Goal: Answer question/provide support: Share knowledge or assist other users

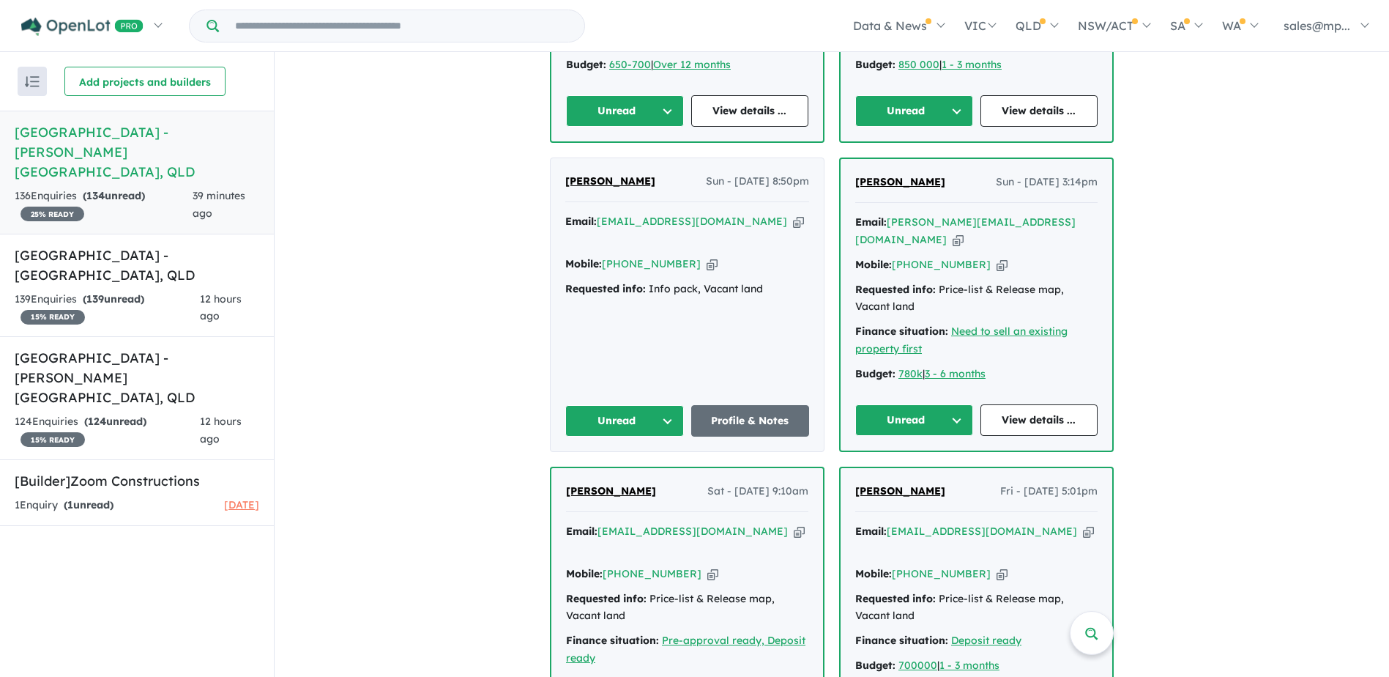
scroll to position [1125, 0]
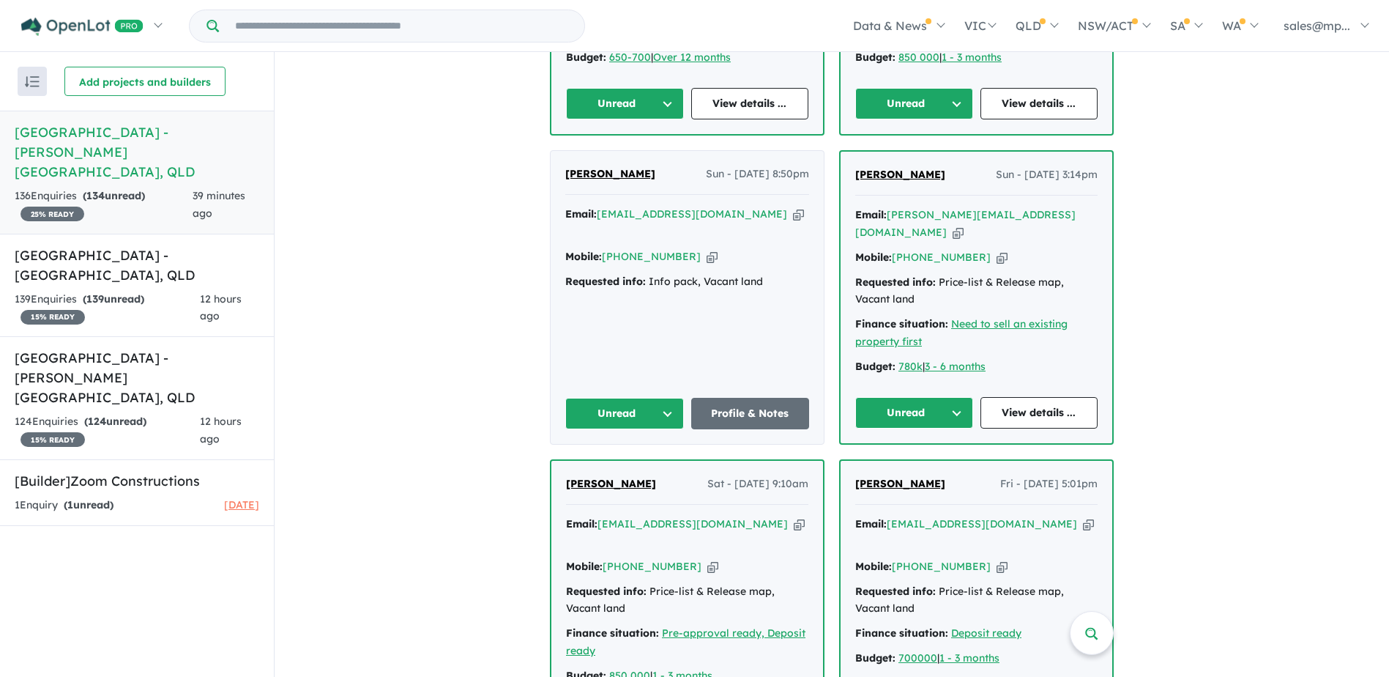
click at [707, 249] on icon "button" at bounding box center [712, 256] width 11 height 15
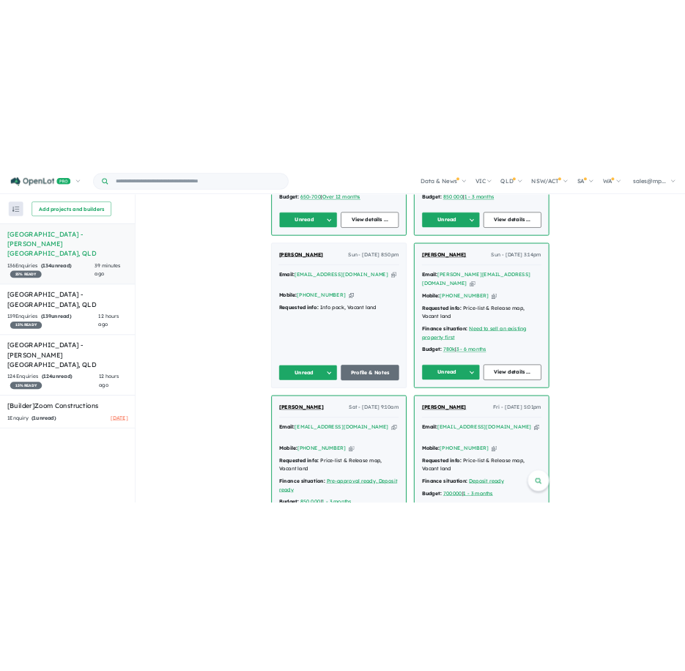
scroll to position [0, 0]
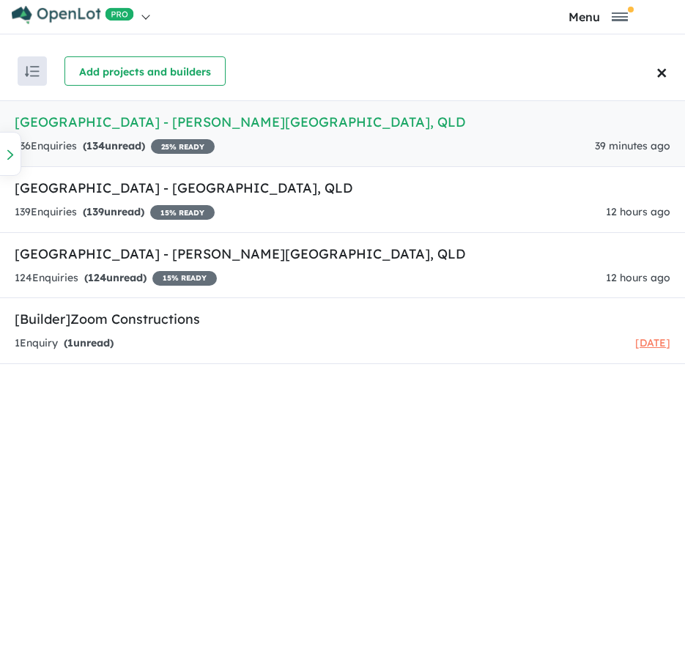
click at [14, 147] on div at bounding box center [10, 154] width 22 height 44
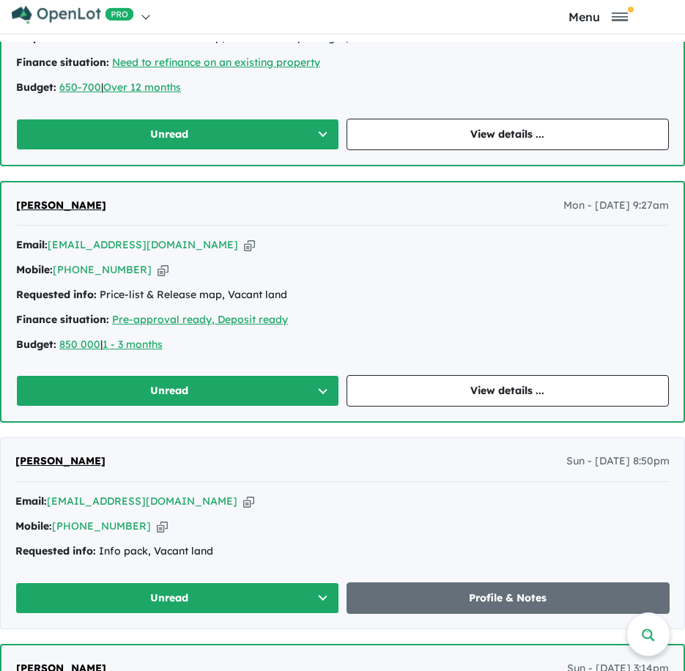
scroll to position [1830, 0]
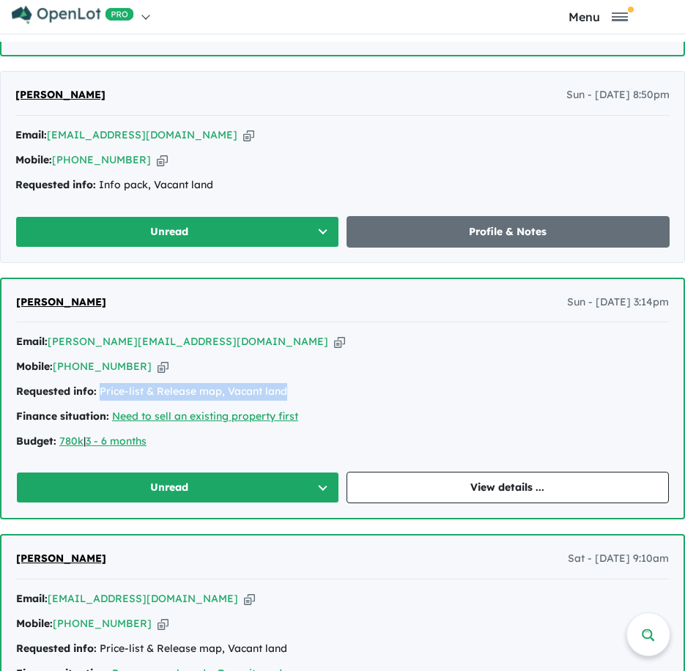
drag, startPoint x: 291, startPoint y: 360, endPoint x: 102, endPoint y: 370, distance: 189.2
click at [102, 383] on div "Requested info: Price-list & Release map, Vacant land" at bounding box center [342, 392] width 652 height 18
click at [522, 472] on link "View details ..." at bounding box center [507, 487] width 323 height 31
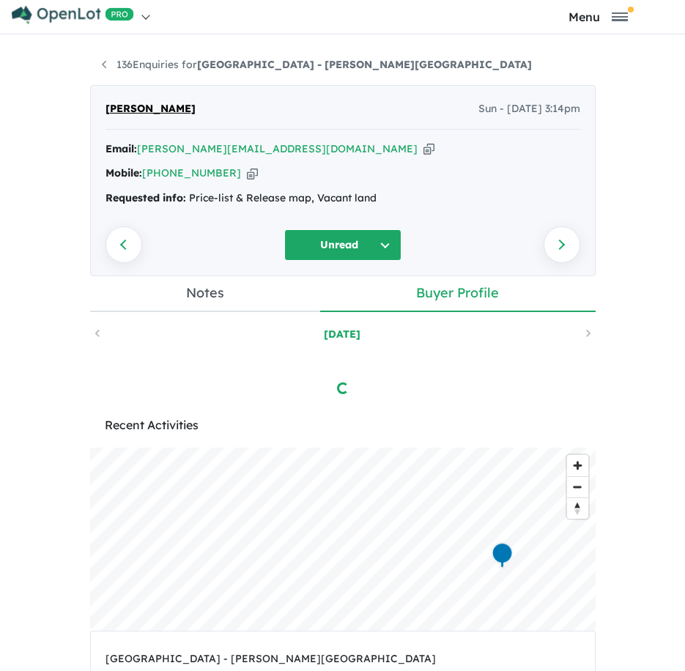
click at [204, 293] on link "Notes" at bounding box center [205, 294] width 231 height 36
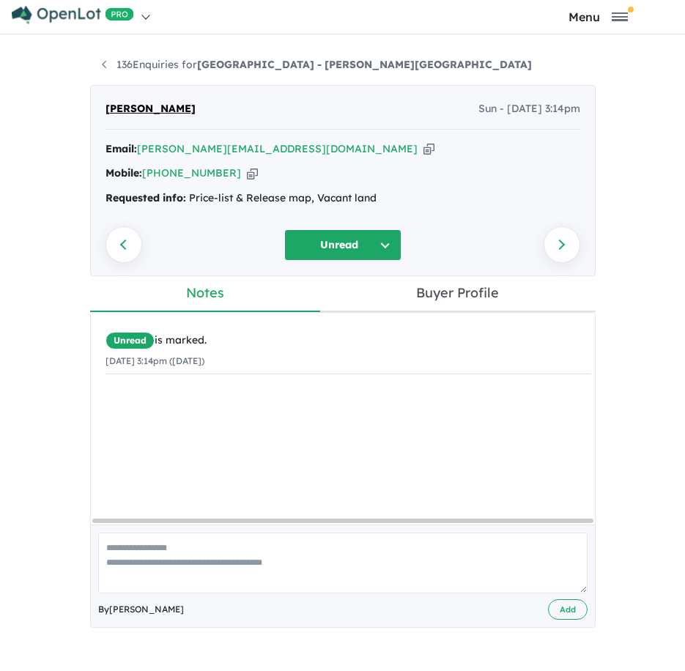
click at [477, 293] on link "Buyer Profile" at bounding box center [457, 294] width 275 height 36
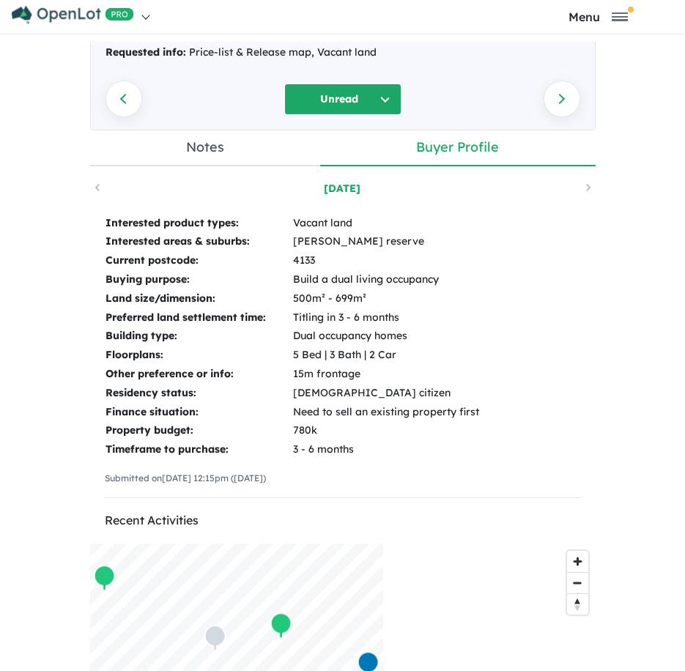
scroll to position [146, 0]
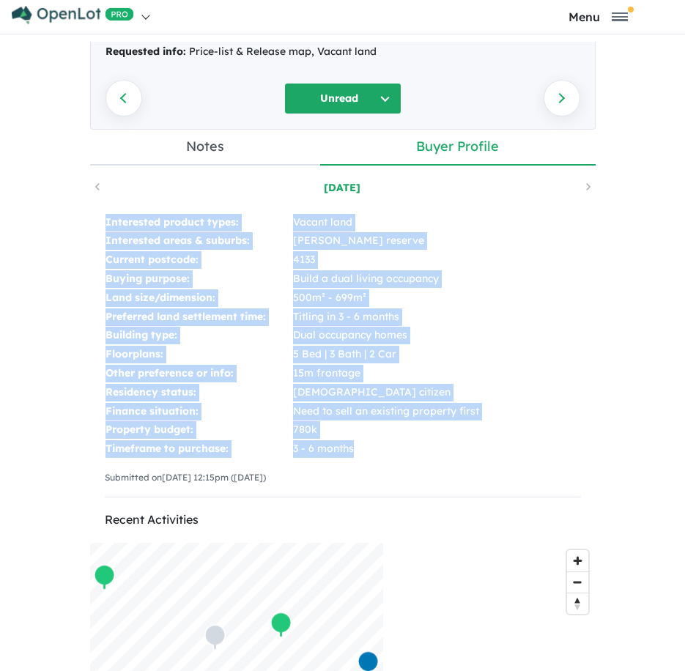
drag, startPoint x: 354, startPoint y: 455, endPoint x: 91, endPoint y: 225, distance: 349.8
click at [91, 225] on div "Interested product types: Vacant land Interested areas & suburbs: [PERSON_NAME]…" at bounding box center [342, 361] width 505 height 326
copy tbody "Interested product types: Vacant land Interested areas & suburbs: [PERSON_NAME]…"
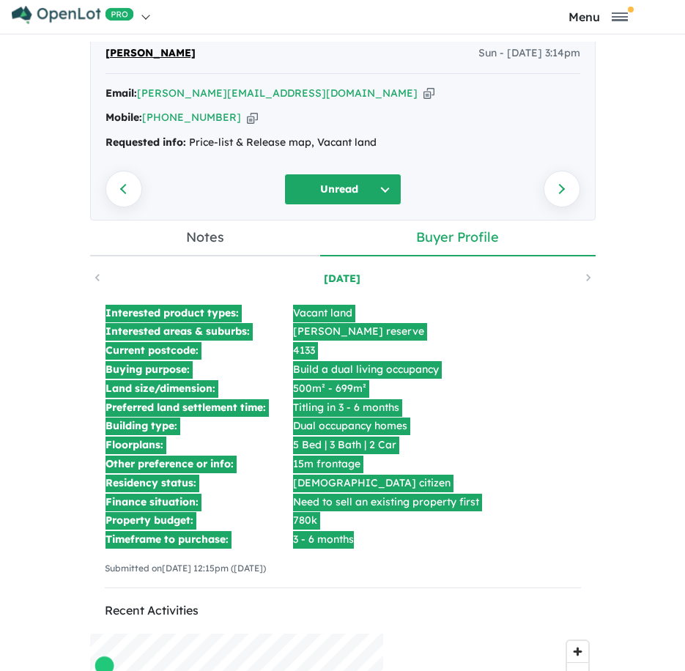
scroll to position [0, 0]
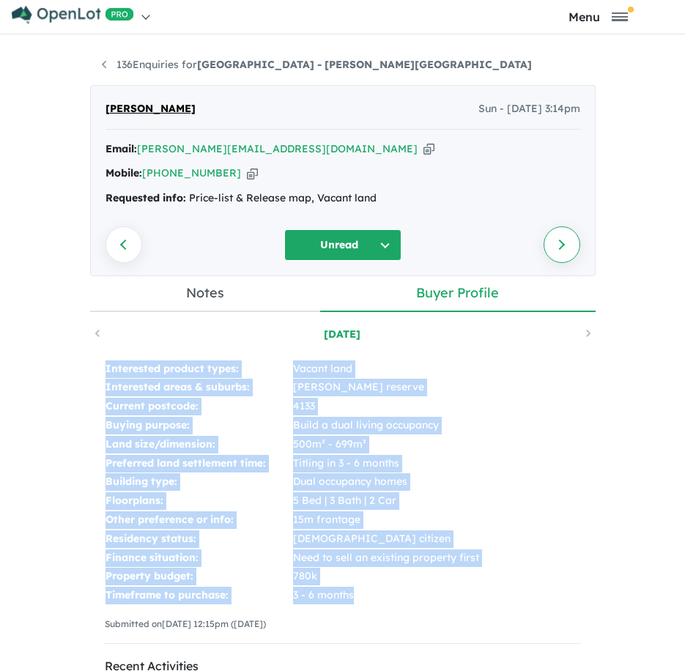
click at [562, 247] on link "Next enquiry" at bounding box center [561, 244] width 37 height 37
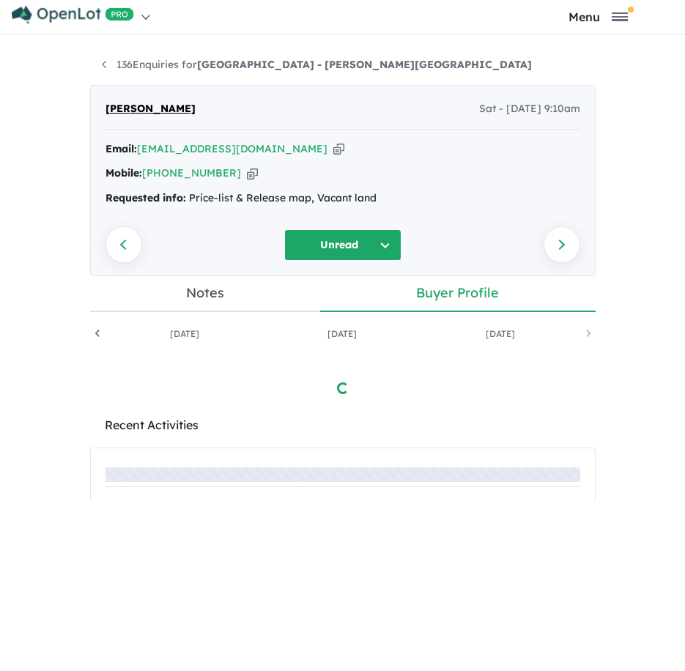
scroll to position [0, 299]
click at [333, 149] on icon "button" at bounding box center [338, 148] width 11 height 15
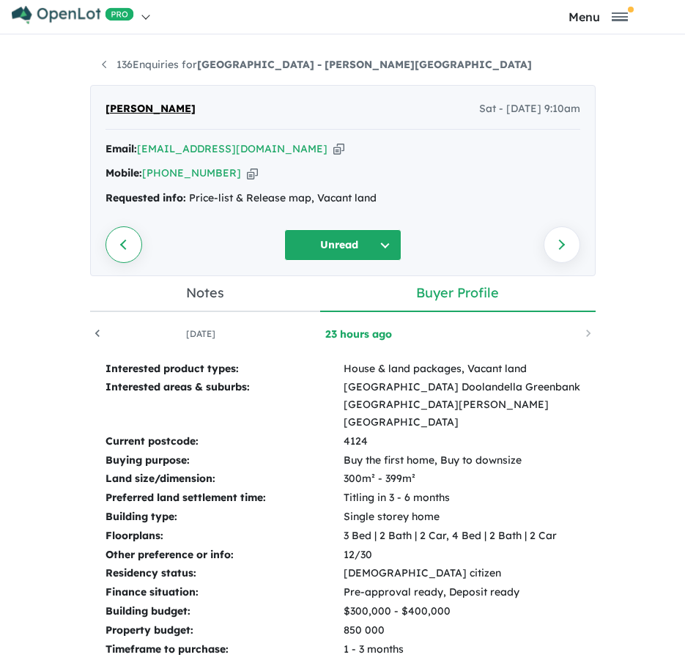
click at [107, 243] on link "Previous enquiry" at bounding box center [123, 244] width 37 height 37
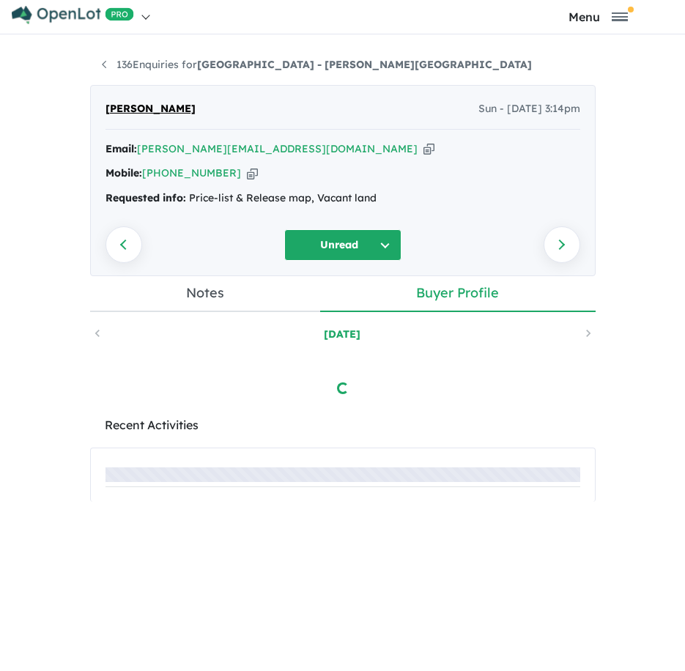
click at [423, 149] on icon "button" at bounding box center [428, 148] width 11 height 15
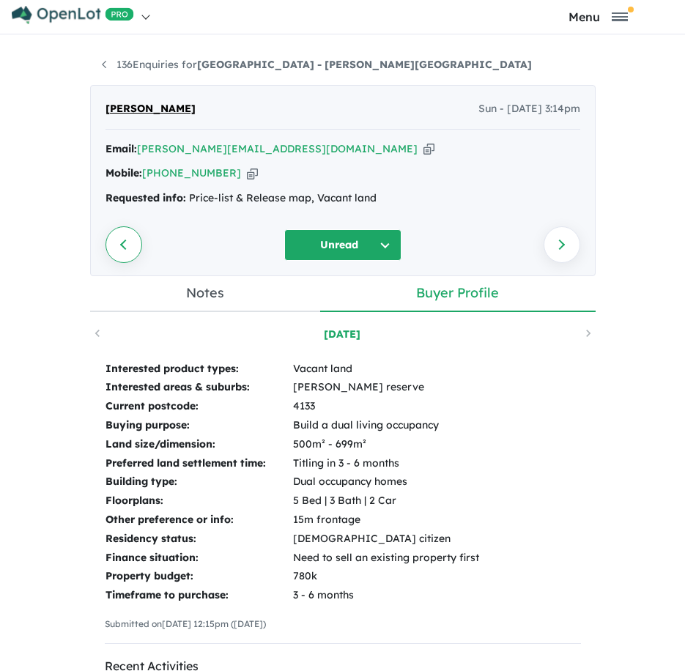
click at [113, 250] on link "Previous enquiry" at bounding box center [123, 244] width 37 height 37
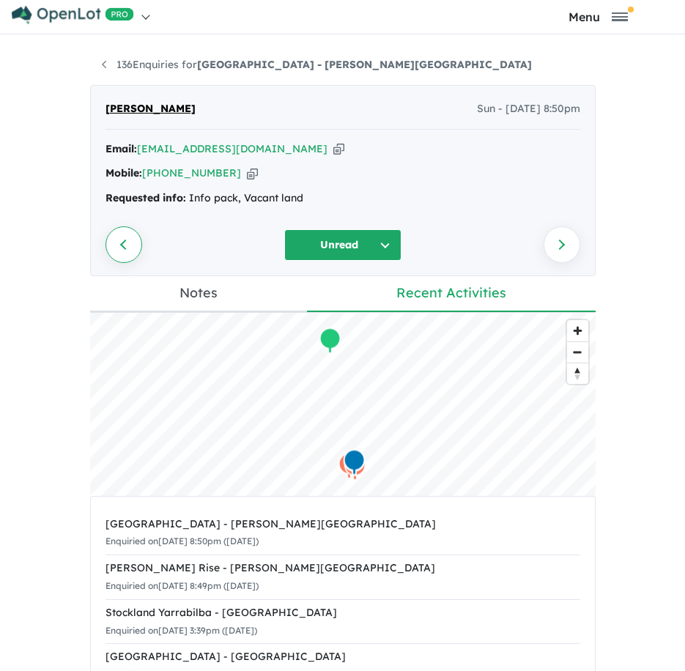
click at [116, 242] on link "Previous enquiry" at bounding box center [123, 244] width 37 height 37
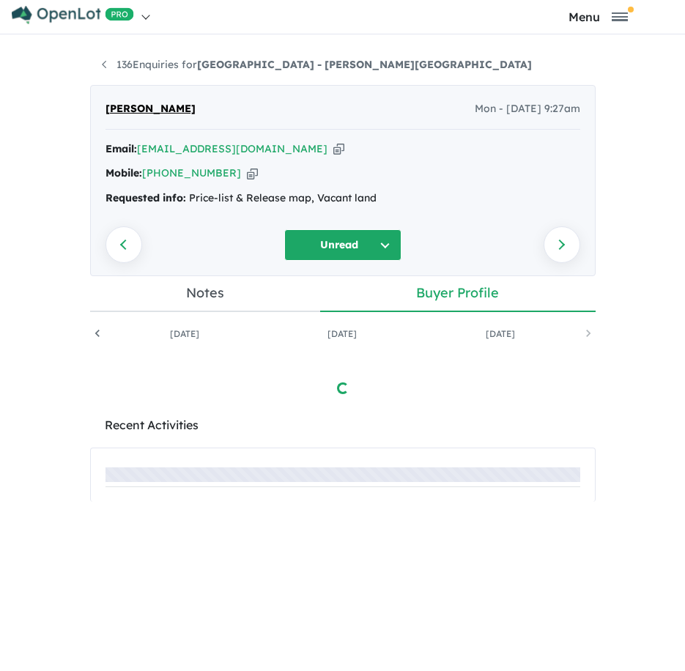
scroll to position [0, 299]
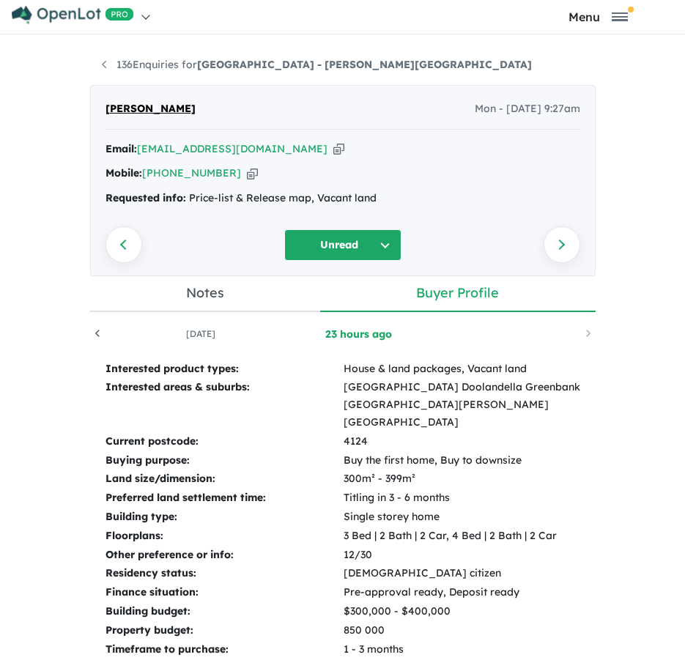
click at [333, 146] on icon "button" at bounding box center [338, 148] width 11 height 15
click at [110, 234] on link "Previous enquiry" at bounding box center [123, 244] width 37 height 37
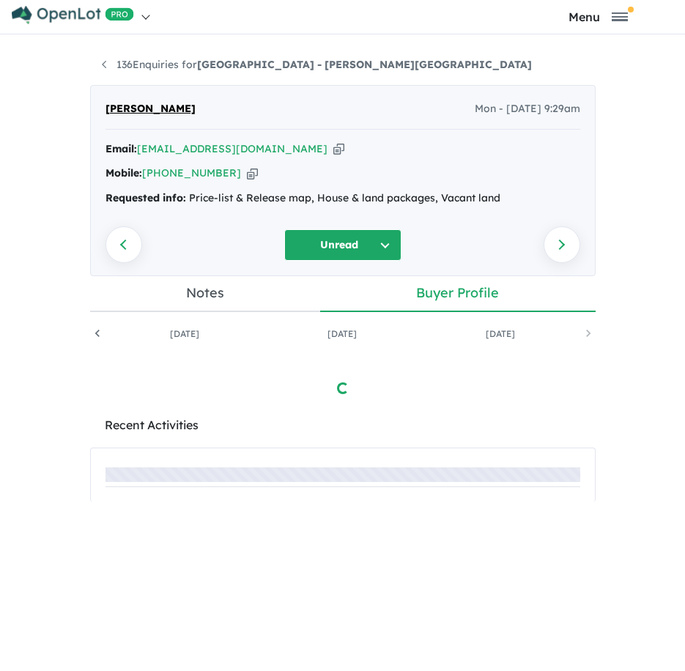
scroll to position [0, 614]
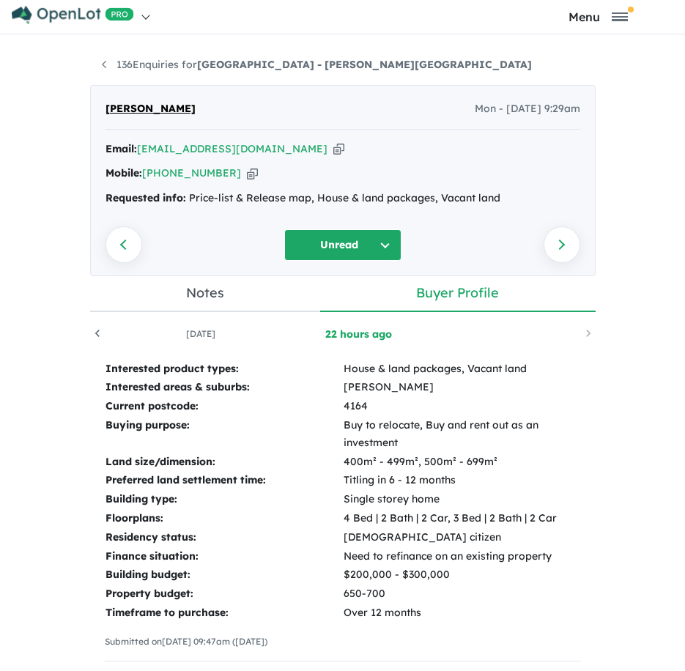
click at [333, 149] on icon "button" at bounding box center [338, 148] width 11 height 15
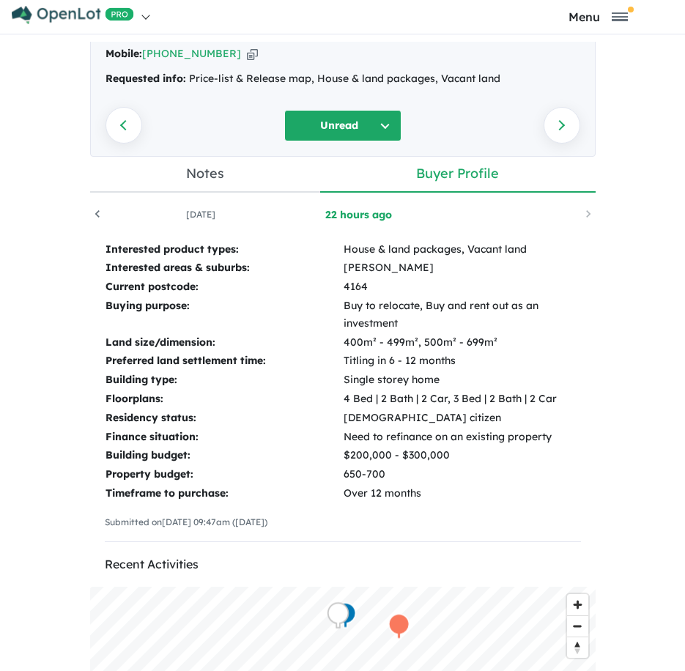
scroll to position [220, 0]
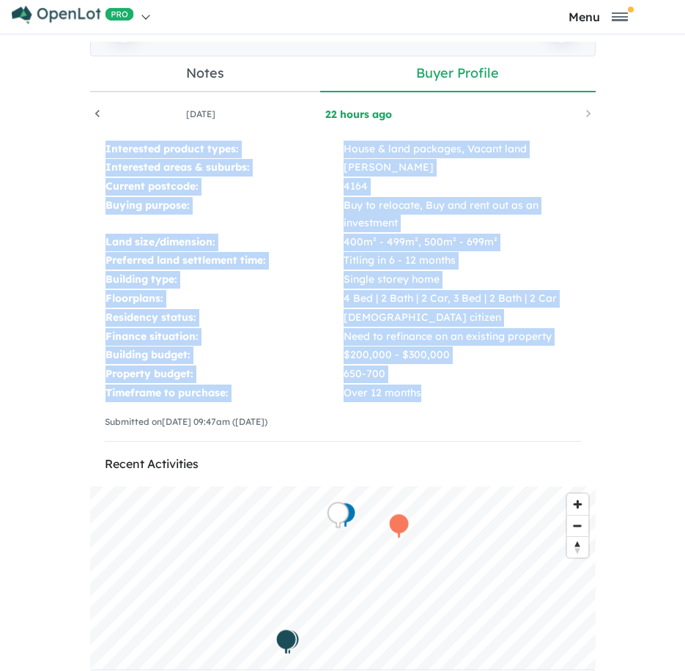
drag, startPoint x: 450, startPoint y: 392, endPoint x: 97, endPoint y: 154, distance: 425.2
click at [97, 154] on div "Interested product types: House & land packages, Vacant land Interested areas &…" at bounding box center [342, 296] width 505 height 343
copy tbody "Interested product types: House & land packages, Vacant land Interested areas &…"
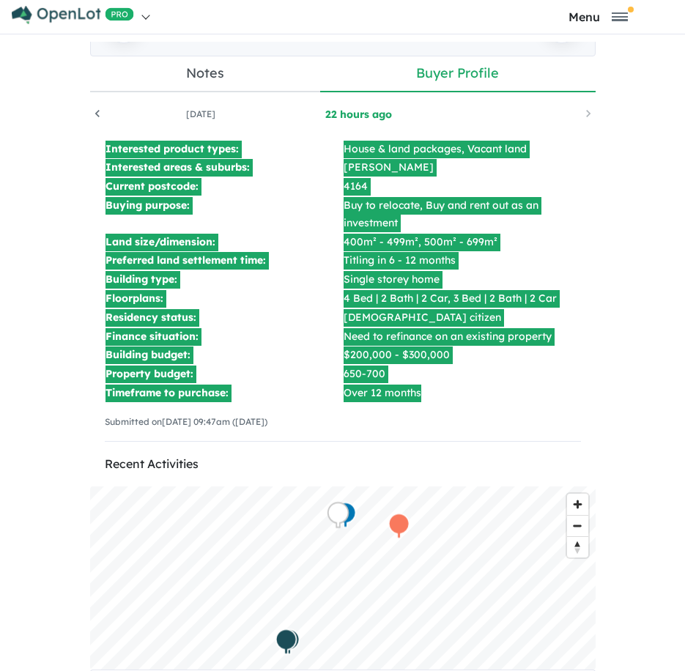
scroll to position [0, 0]
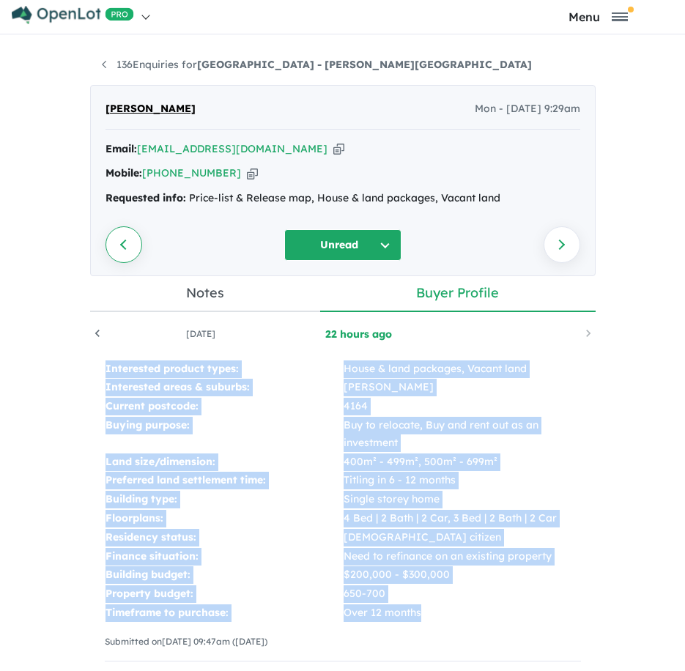
click at [119, 239] on link "Previous enquiry" at bounding box center [123, 244] width 37 height 37
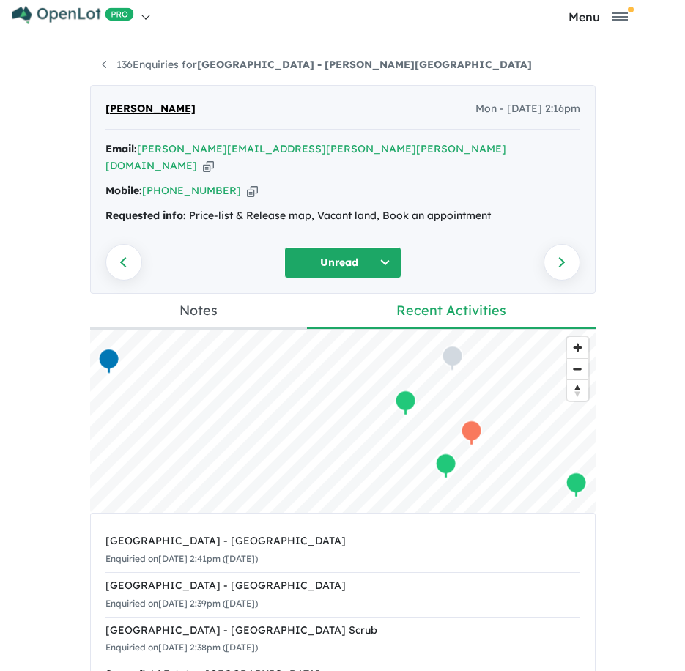
drag, startPoint x: 280, startPoint y: 149, endPoint x: 604, endPoint y: 149, distance: 324.4
click at [214, 158] on icon "button" at bounding box center [208, 165] width 11 height 15
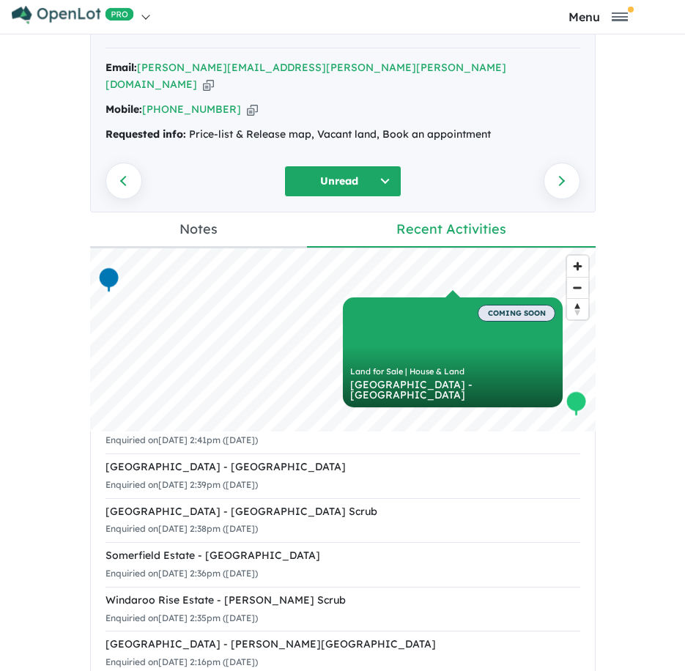
scroll to position [57, 0]
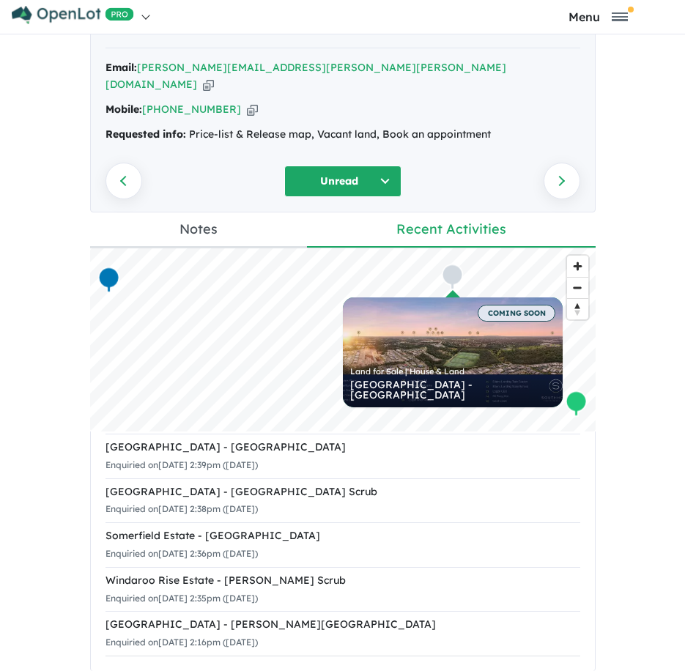
click at [179, 212] on link "Notes" at bounding box center [198, 230] width 217 height 36
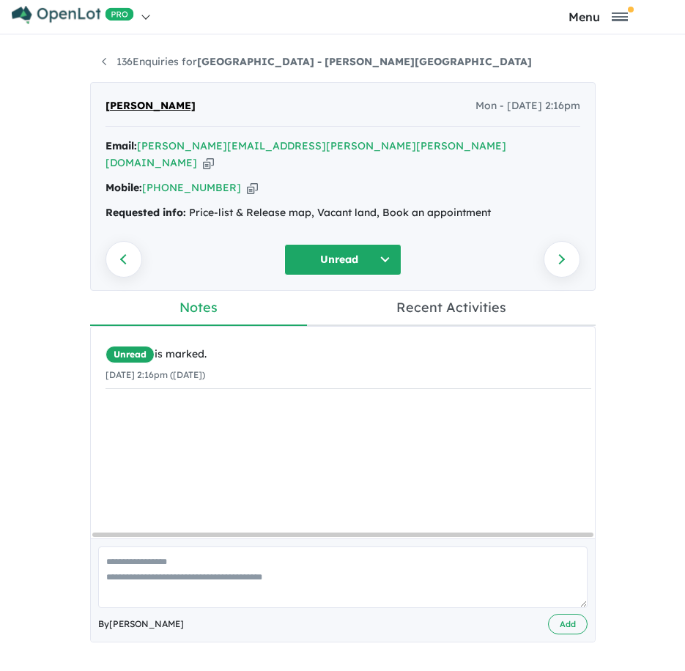
scroll to position [0, 0]
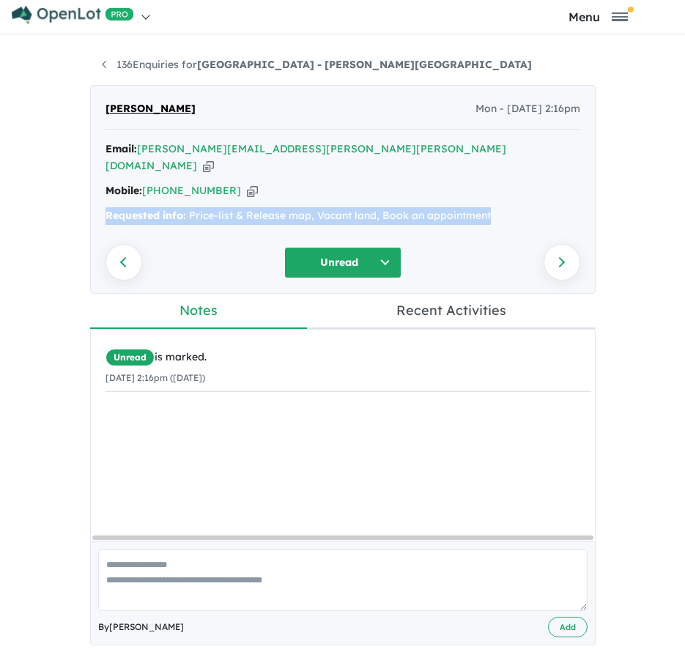
drag, startPoint x: 500, startPoint y: 197, endPoint x: 59, endPoint y: 214, distance: 441.1
click at [59, 214] on div "136 Enquiries for [GEOGRAPHIC_DATA] - [PERSON_NAME][GEOGRAPHIC_DATA] Previous e…" at bounding box center [342, 360] width 685 height 636
copy div "Requested info: Price-list & Release map, Vacant land, Book an appointment"
click at [133, 247] on link "Previous enquiry" at bounding box center [123, 262] width 37 height 37
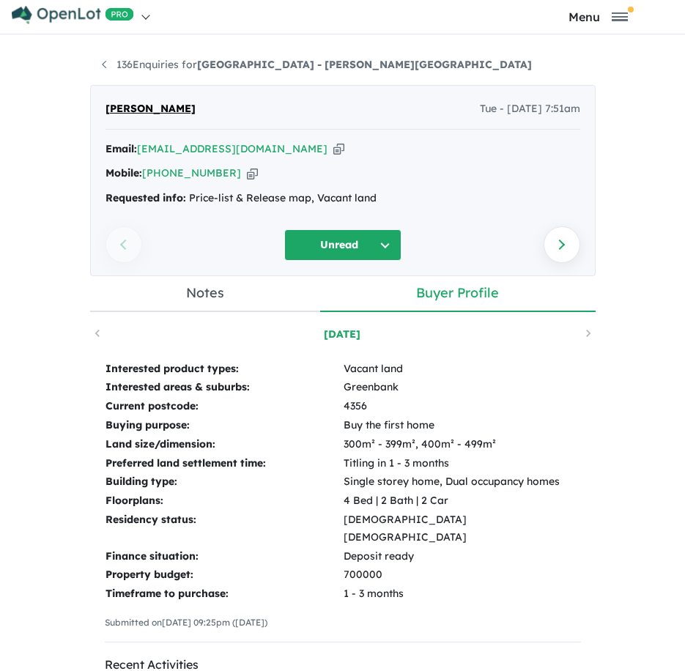
click at [235, 144] on div "Email: [EMAIL_ADDRESS][DOMAIN_NAME] Copied!" at bounding box center [342, 150] width 474 height 18
click at [333, 141] on icon "button" at bounding box center [338, 148] width 11 height 15
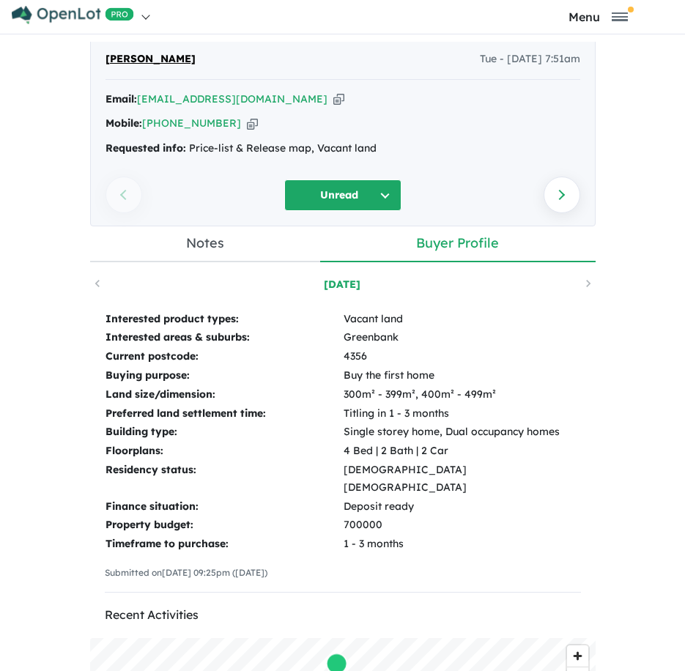
scroll to position [73, 0]
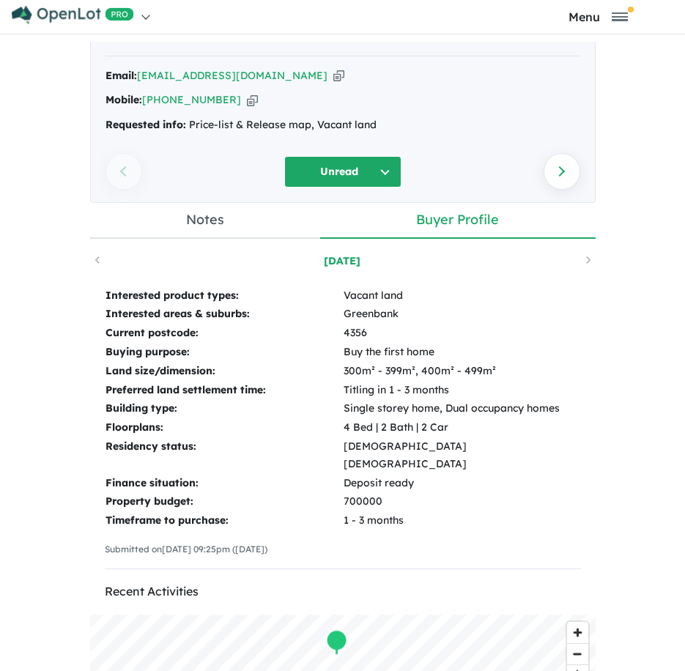
click at [182, 229] on link "Notes" at bounding box center [205, 221] width 231 height 36
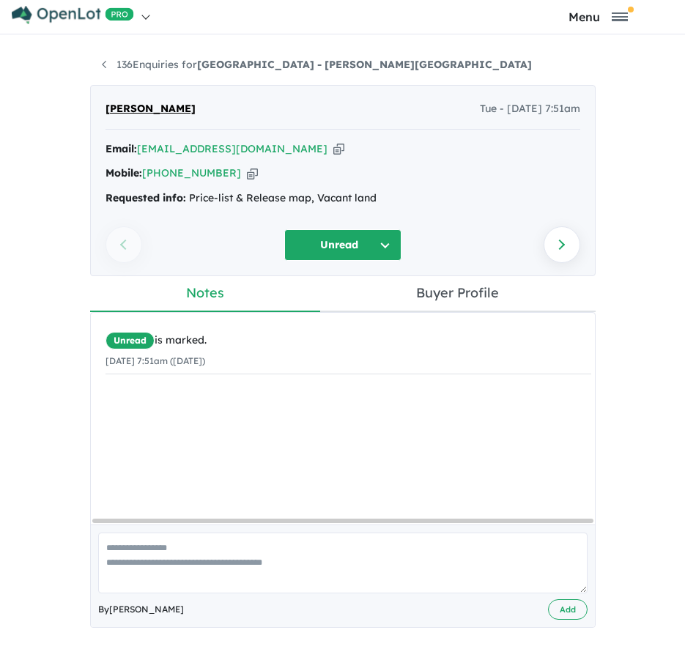
click at [470, 296] on link "Buyer Profile" at bounding box center [457, 294] width 275 height 36
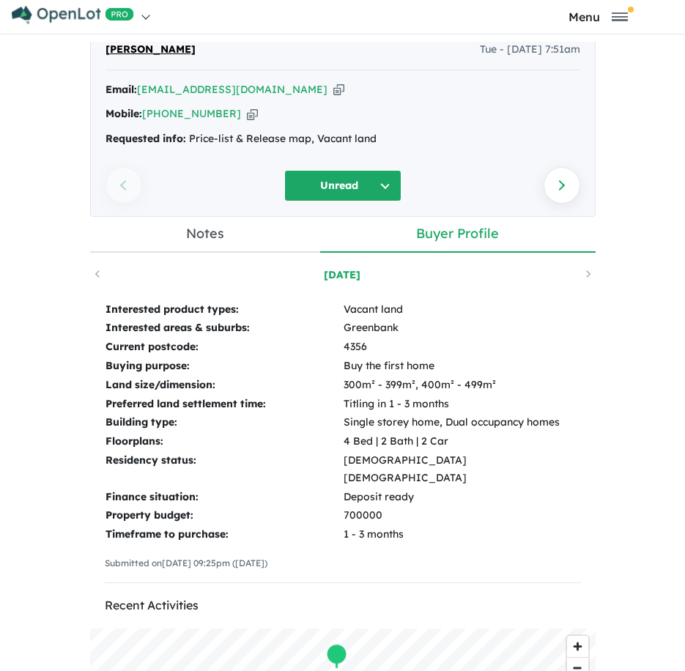
scroll to position [146, 0]
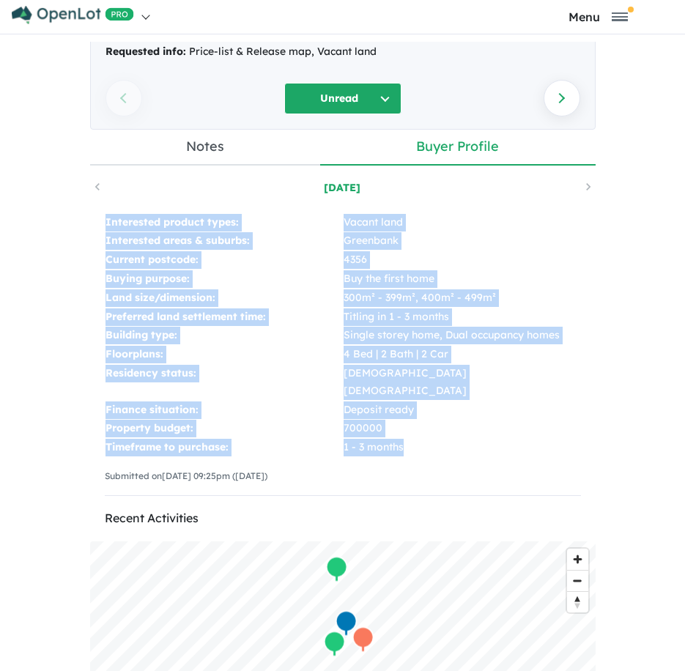
drag, startPoint x: 395, startPoint y: 428, endPoint x: 75, endPoint y: 215, distance: 384.8
click at [79, 215] on div "136 Enquiries for [GEOGRAPHIC_DATA] - [PERSON_NAME][GEOGRAPHIC_DATA] Previous e…" at bounding box center [342, 213] width 527 height 636
copy tbody "Interested product types: Vacant land Interested areas & suburbs: [GEOGRAPHIC_D…"
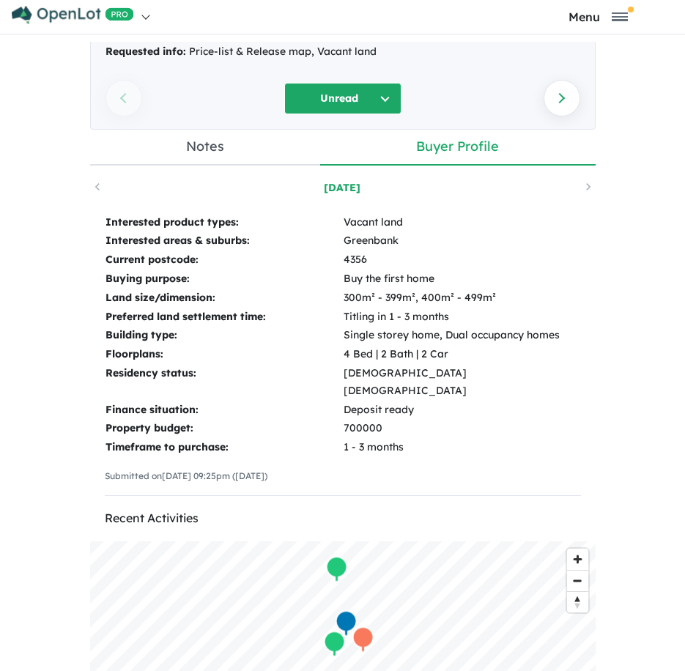
click at [109, 88] on div "Previous enquiry" at bounding box center [164, 98] width 119 height 31
click at [109, 95] on div "Previous enquiry" at bounding box center [164, 98] width 119 height 31
click at [111, 100] on div "Previous enquiry" at bounding box center [164, 98] width 119 height 31
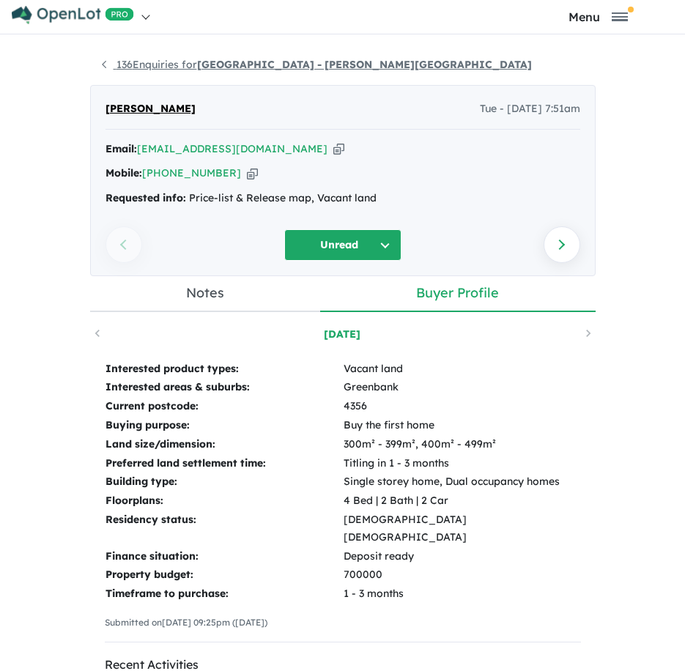
click at [102, 65] on link "136 Enquiries for [GEOGRAPHIC_DATA] - [PERSON_NAME][GEOGRAPHIC_DATA]" at bounding box center [317, 64] width 430 height 13
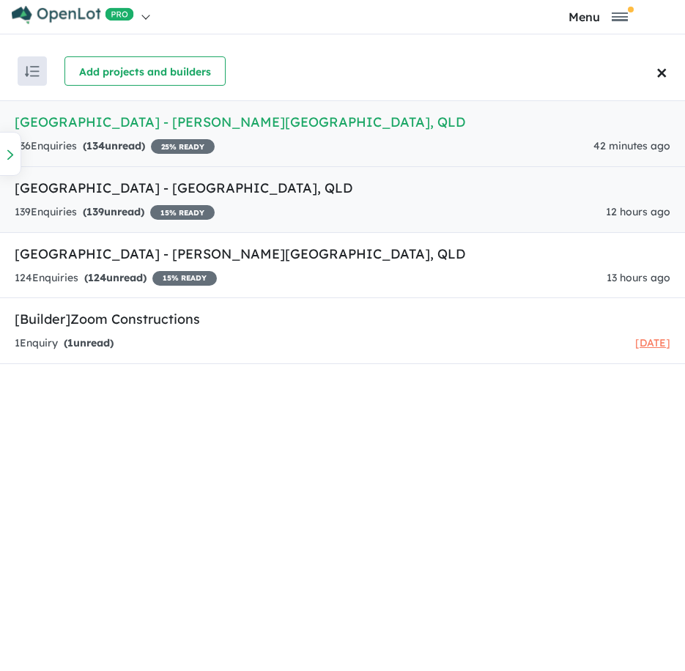
click at [439, 201] on link "[GEOGRAPHIC_DATA] - [GEOGRAPHIC_DATA] , [GEOGRAPHIC_DATA] 139 Enquir ies ( 139 …" at bounding box center [342, 199] width 685 height 67
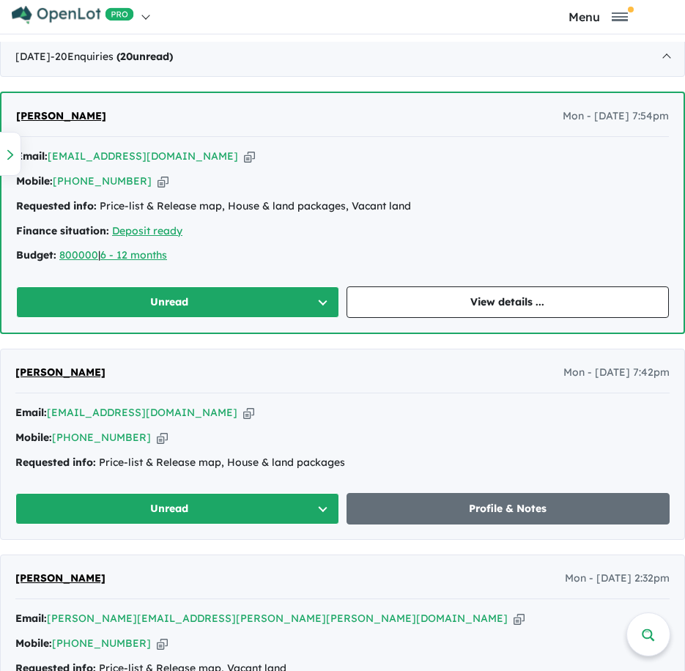
scroll to position [661, 0]
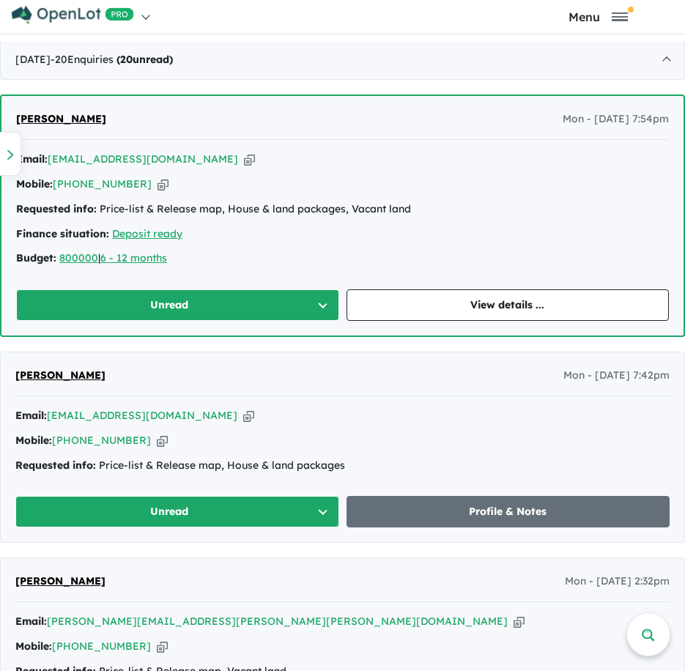
click at [243, 408] on icon "button" at bounding box center [248, 415] width 11 height 15
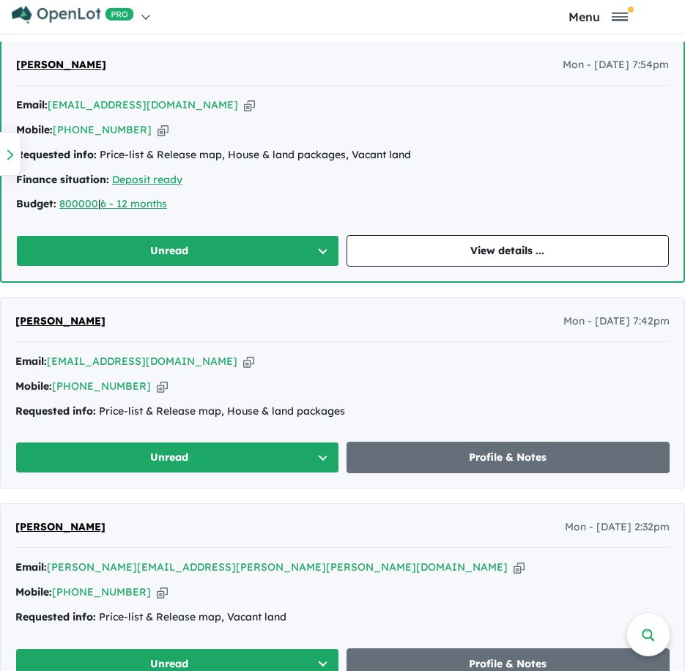
scroll to position [732, 0]
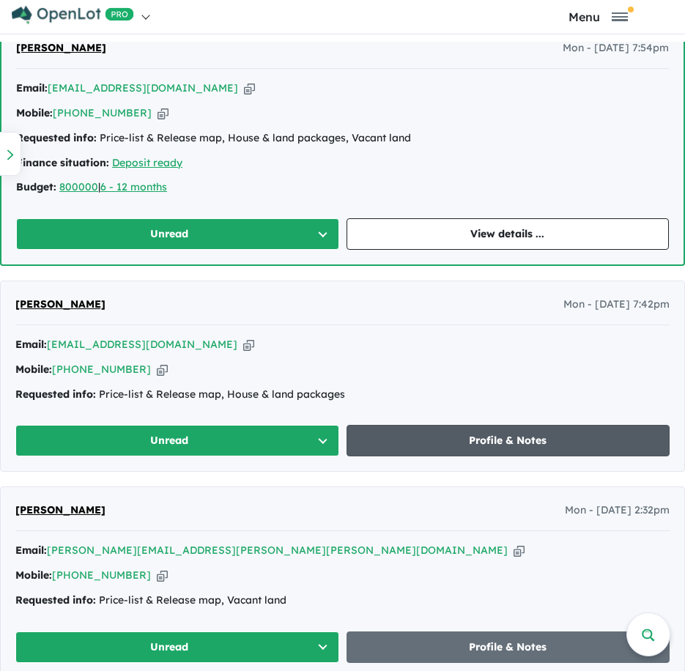
click at [567, 443] on link "Profile & Notes" at bounding box center [508, 440] width 324 height 31
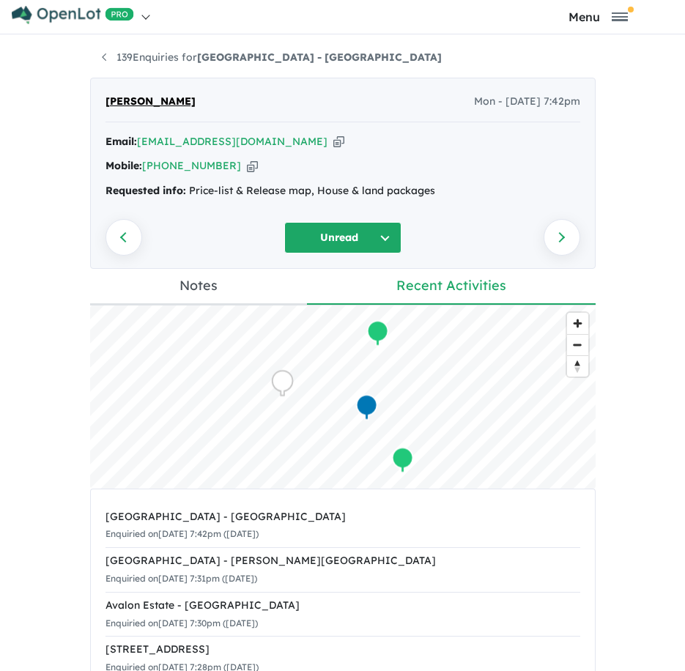
scroll to position [74, 0]
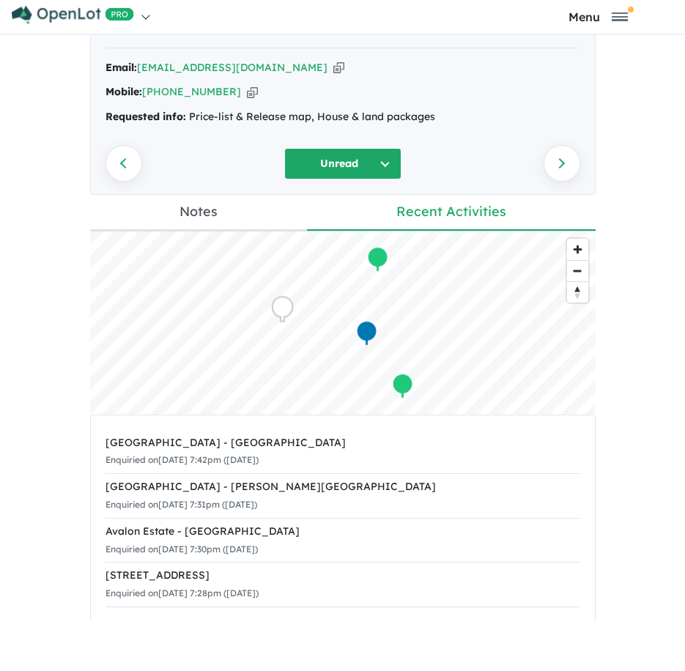
click at [186, 217] on link "Notes" at bounding box center [198, 213] width 217 height 36
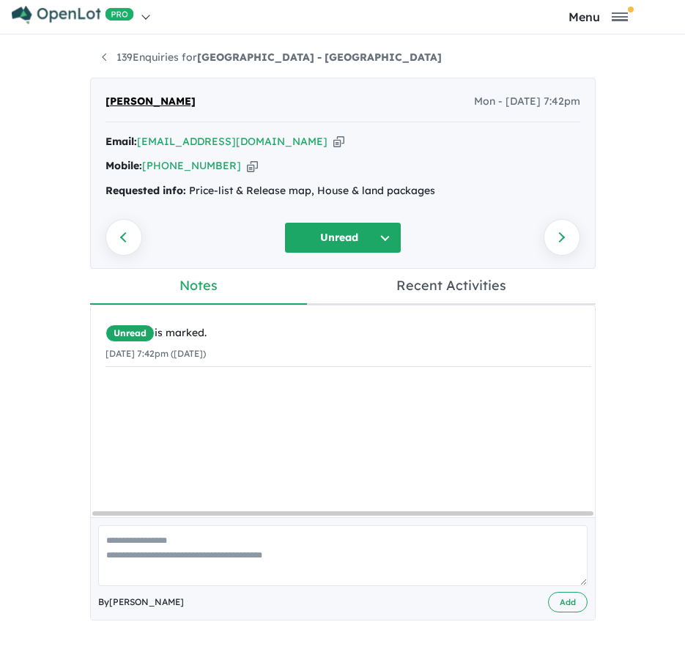
scroll to position [0, 0]
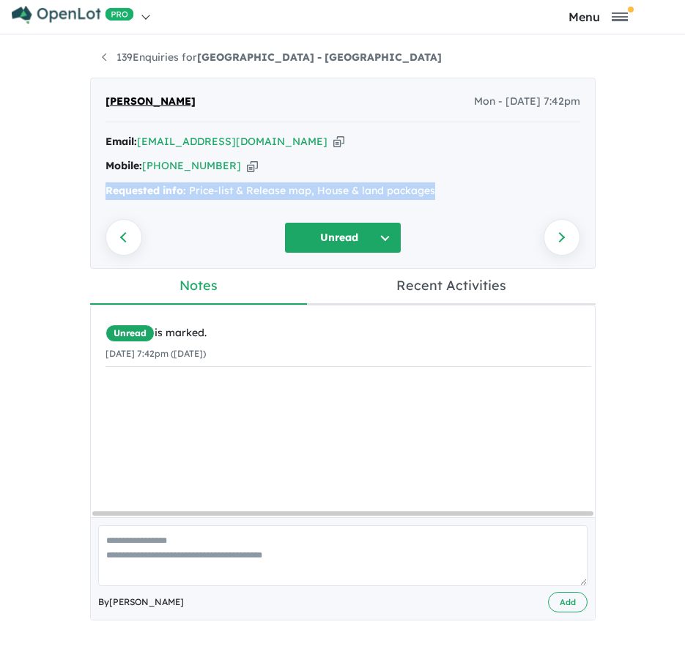
drag, startPoint x: 443, startPoint y: 188, endPoint x: 103, endPoint y: 190, distance: 340.5
click at [103, 190] on div "[PERSON_NAME] Mon - [DATE] 7:42pm Email: [EMAIL_ADDRESS][DOMAIN_NAME] Copied! M…" at bounding box center [342, 173] width 505 height 191
copy div "Requested info: Price-list & Release map, House & land packages"
click at [128, 242] on link "Previous enquiry" at bounding box center [123, 237] width 37 height 37
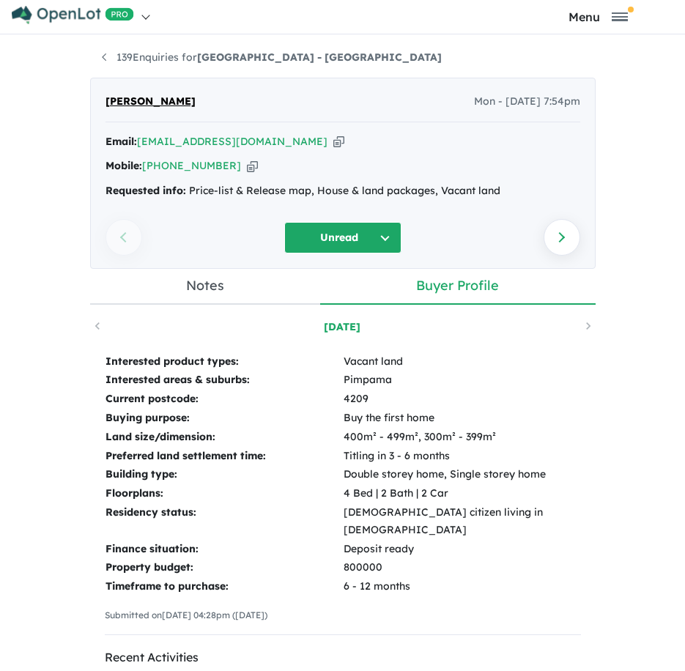
click at [333, 146] on icon "button" at bounding box center [338, 141] width 11 height 15
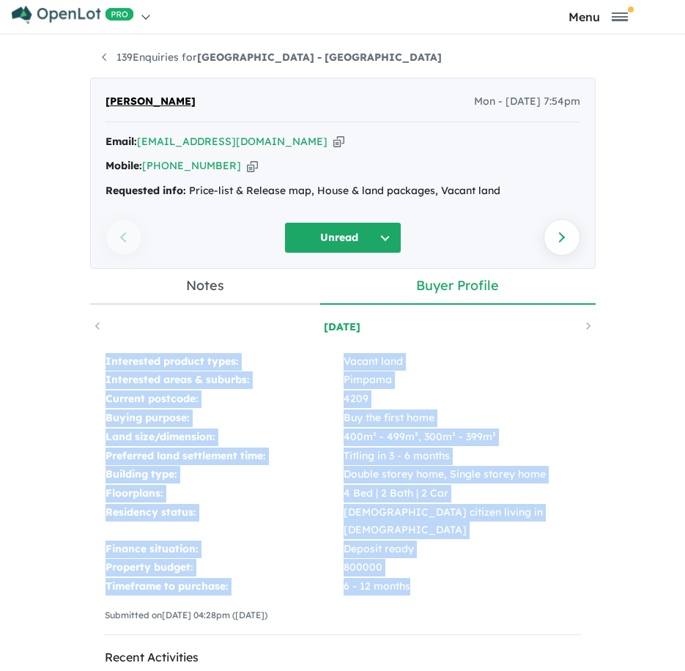
drag, startPoint x: 384, startPoint y: 569, endPoint x: -69, endPoint y: 428, distance: 474.5
click at [0, 428] on html "Skip to main content Homepage My Dashboard (4) Buyer Demand Index Suburb/Counci…" at bounding box center [342, 328] width 685 height 671
copy tbody "Interested product types: Vacant land Interested areas & suburbs: [GEOGRAPHIC_D…"
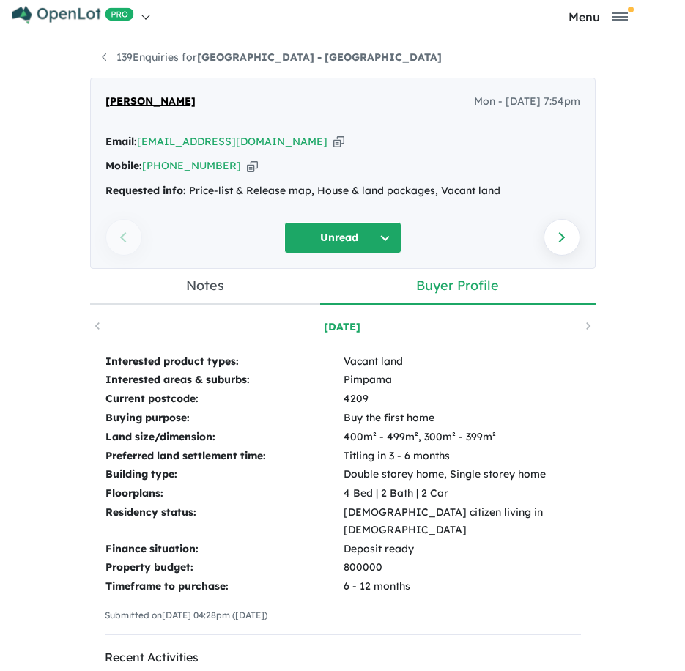
click at [115, 247] on div "Previous enquiry" at bounding box center [164, 237] width 119 height 31
click at [119, 47] on div "139 Enquiries for [GEOGRAPHIC_DATA] - [GEOGRAPHIC_DATA] Previous enquiry Next e…" at bounding box center [342, 352] width 527 height 636
click at [119, 59] on link "139 Enquiries for [GEOGRAPHIC_DATA] - [GEOGRAPHIC_DATA]" at bounding box center [272, 57] width 340 height 13
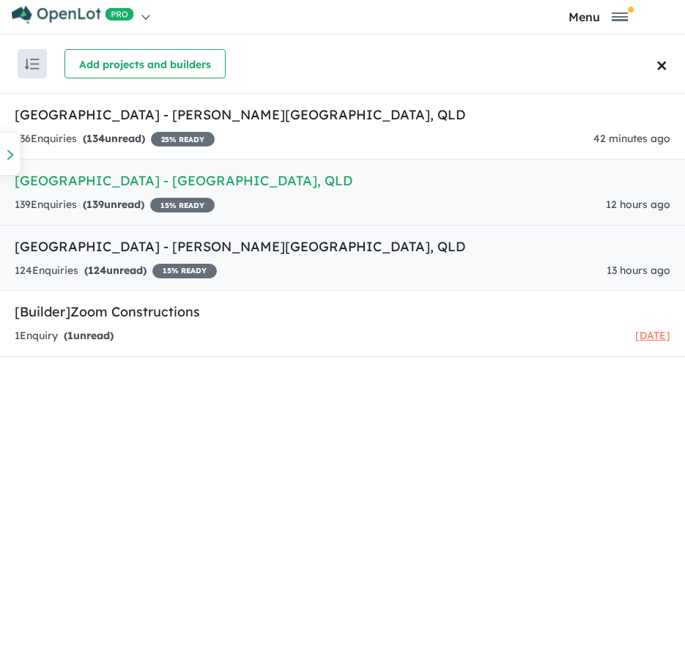
click at [377, 277] on div "124 Enquir ies ( 124 unread) 15 % READY 13 hours ago" at bounding box center [342, 271] width 655 height 18
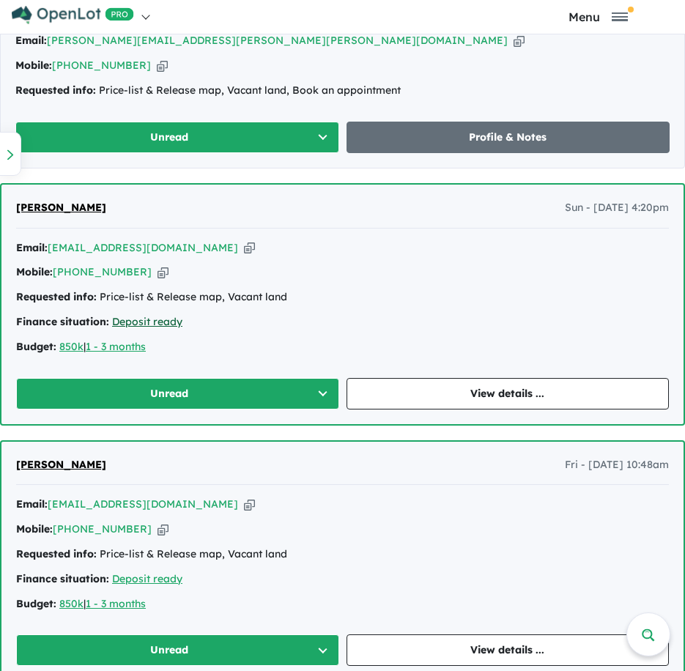
scroll to position [954, 0]
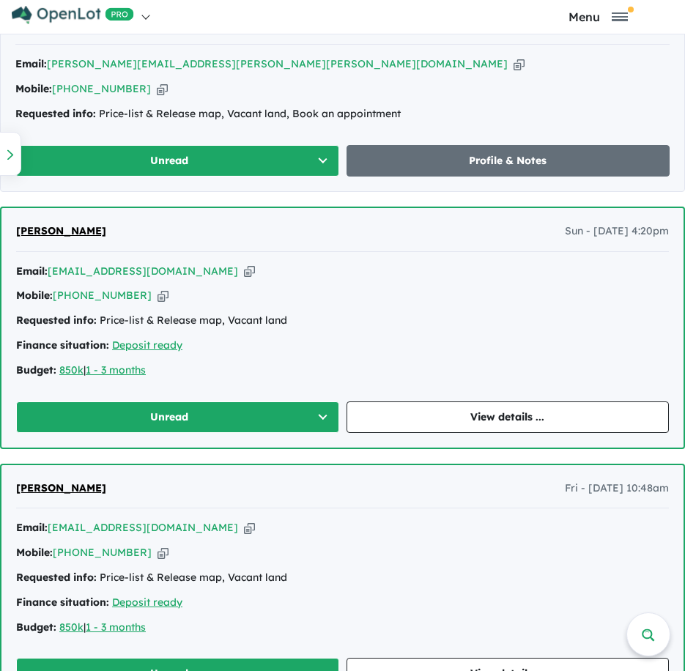
click at [244, 267] on icon "button" at bounding box center [249, 271] width 11 height 15
drag, startPoint x: 520, startPoint y: 414, endPoint x: 683, endPoint y: 455, distance: 168.2
click at [520, 414] on link "View details ..." at bounding box center [507, 416] width 323 height 31
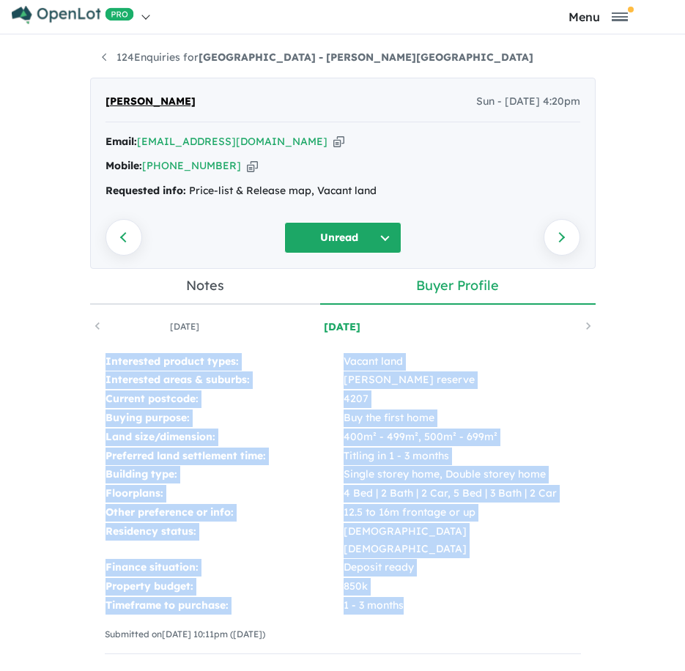
drag, startPoint x: 94, startPoint y: 357, endPoint x: 395, endPoint y: 586, distance: 377.2
click at [395, 586] on div "Interested product types: Vacant land Interested areas & suburbs: [PERSON_NAME]…" at bounding box center [342, 509] width 505 height 343
copy tbody "Interested product types: Vacant land Interested areas & suburbs: [PERSON_NAME]…"
click at [119, 248] on link "Previous enquiry" at bounding box center [123, 237] width 37 height 37
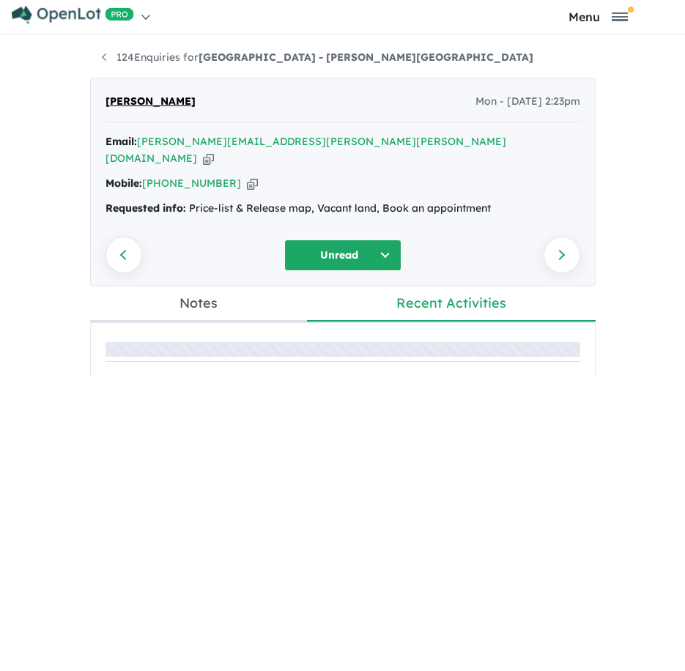
click at [214, 151] on icon "button" at bounding box center [208, 158] width 11 height 15
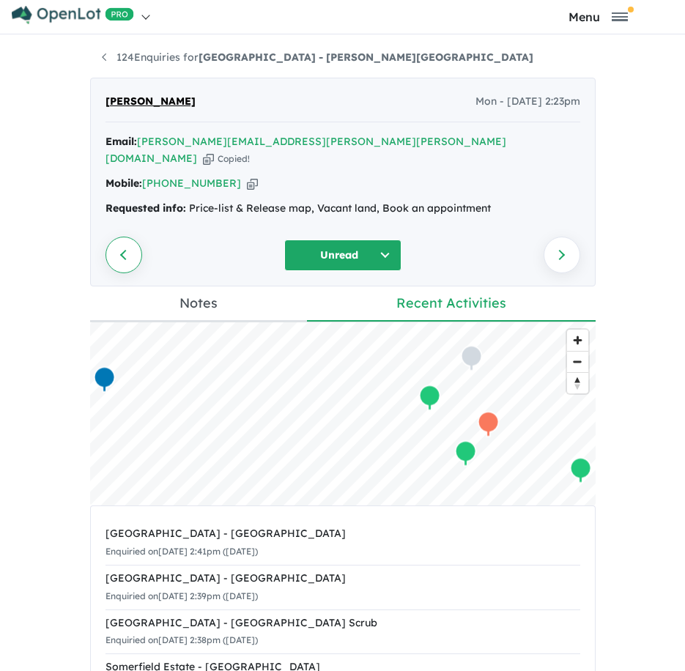
click at [117, 250] on link "Previous enquiry" at bounding box center [123, 254] width 37 height 37
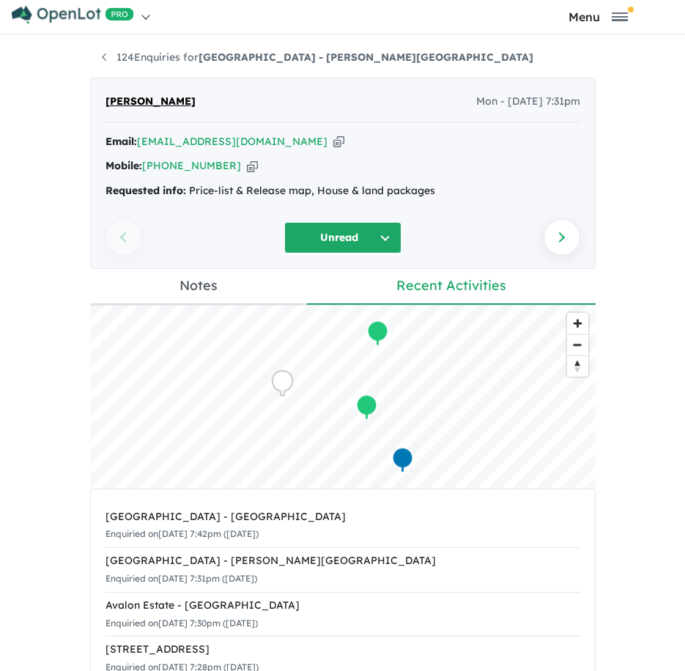
click at [113, 235] on div "Previous enquiry" at bounding box center [164, 237] width 119 height 31
